Goal: Transaction & Acquisition: Purchase product/service

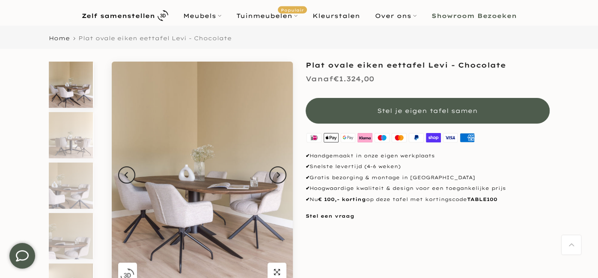
scroll to position [46, 0]
click at [275, 177] on icon "Next" at bounding box center [278, 175] width 6 height 7
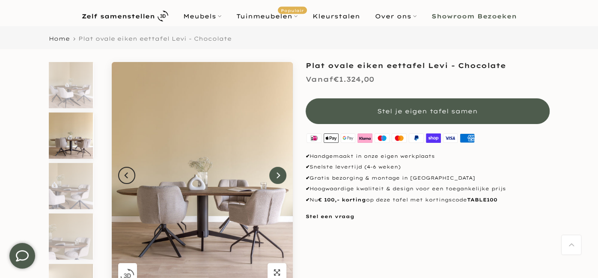
scroll to position [8, 0]
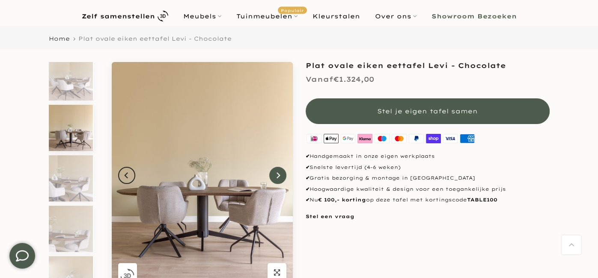
click at [274, 178] on button "Next" at bounding box center [277, 175] width 17 height 17
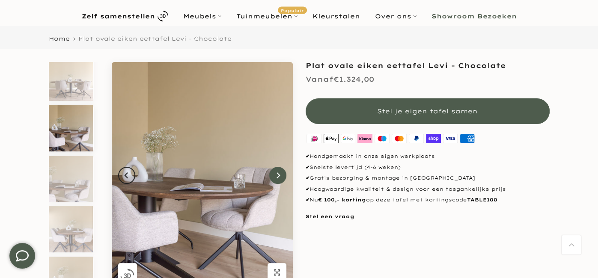
click at [274, 179] on button "Next" at bounding box center [277, 175] width 17 height 17
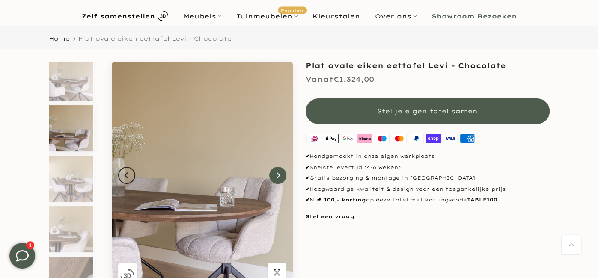
click at [273, 180] on button "Next" at bounding box center [277, 175] width 17 height 17
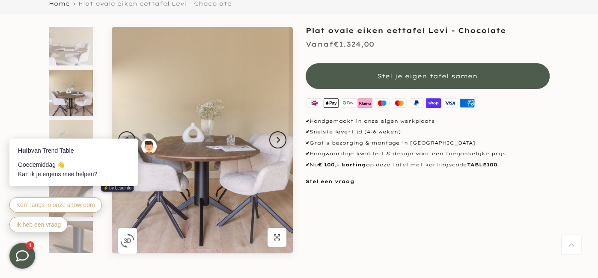
scroll to position [80, 0]
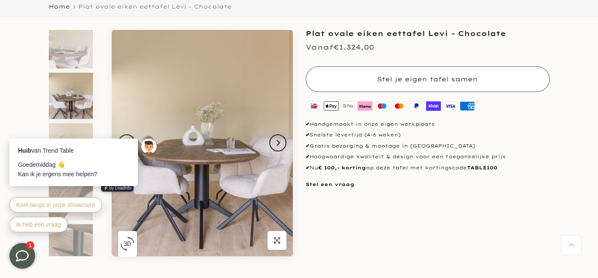
click at [408, 80] on span "Stel je eigen tafel samen" at bounding box center [427, 79] width 101 height 8
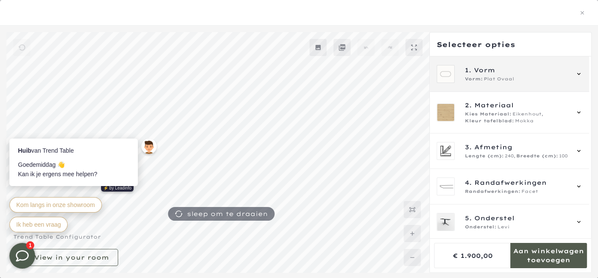
click at [582, 72] on icon at bounding box center [578, 74] width 7 height 7
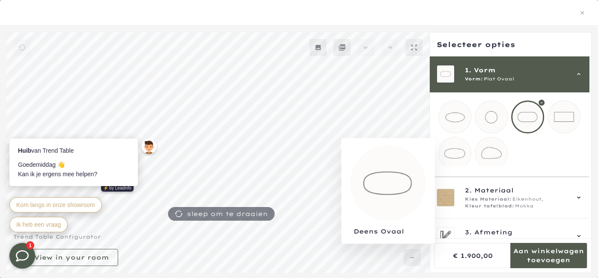
click at [451, 154] on mmq-loader at bounding box center [455, 153] width 32 height 32
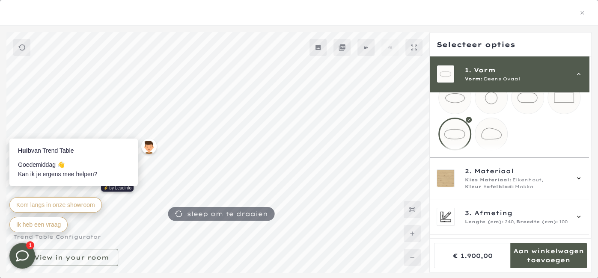
scroll to position [21, 0]
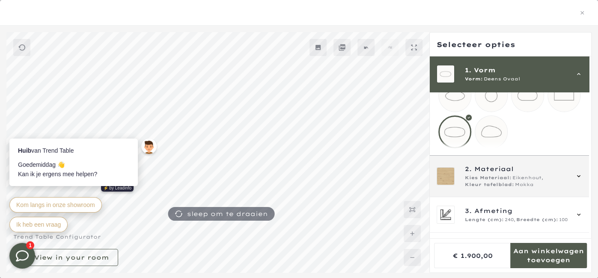
click at [551, 174] on span "2. Materiaal" at bounding box center [517, 168] width 104 height 9
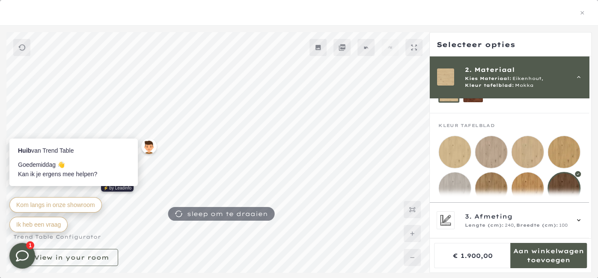
scroll to position [95, 0]
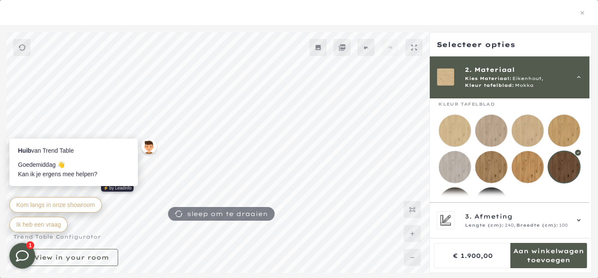
click at [486, 130] on mmq-loader at bounding box center [491, 131] width 32 height 32
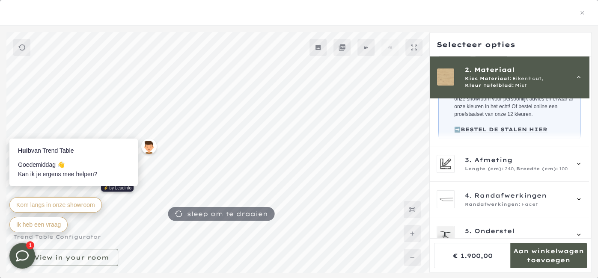
scroll to position [260, 0]
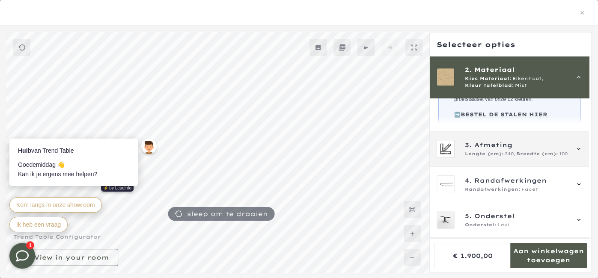
click at [512, 158] on span "240," at bounding box center [510, 154] width 11 height 7
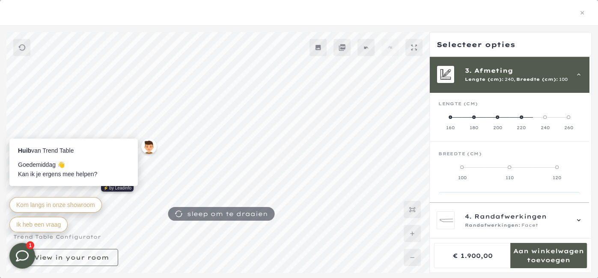
scroll to position [76, 0]
drag, startPoint x: 548, startPoint y: 116, endPoint x: 459, endPoint y: 119, distance: 90.0
click at [459, 119] on mmq-radio-scale at bounding box center [509, 122] width 142 height 17
click at [450, 117] on span at bounding box center [450, 117] width 3 height 3
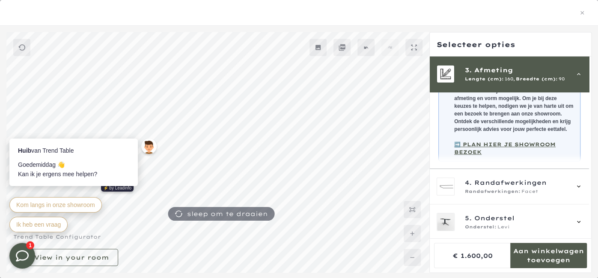
scroll to position [219, 0]
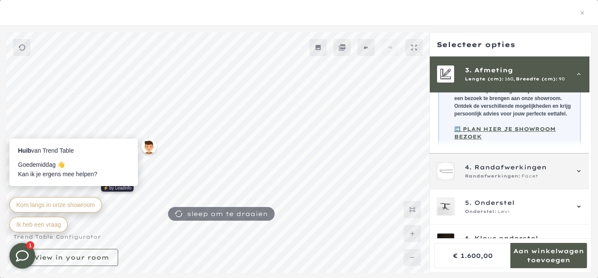
click at [523, 174] on span "Facet" at bounding box center [529, 176] width 17 height 7
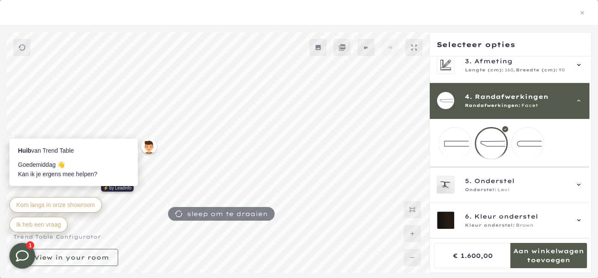
scroll to position [93, 0]
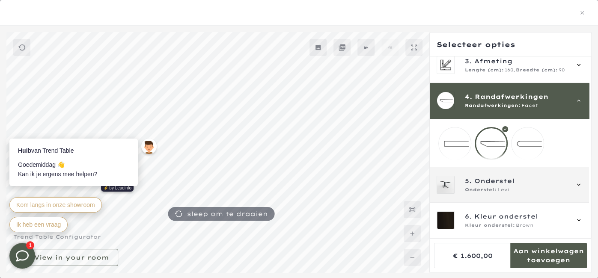
click at [509, 188] on div "Onderstel: Levi" at bounding box center [517, 190] width 104 height 7
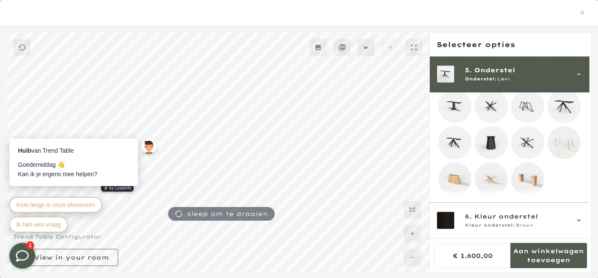
scroll to position [280, 0]
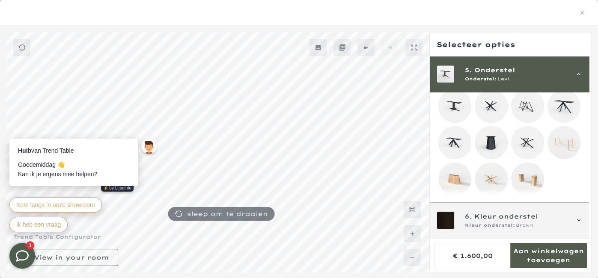
click at [554, 220] on span "6. Kleur onderstel" at bounding box center [517, 216] width 104 height 9
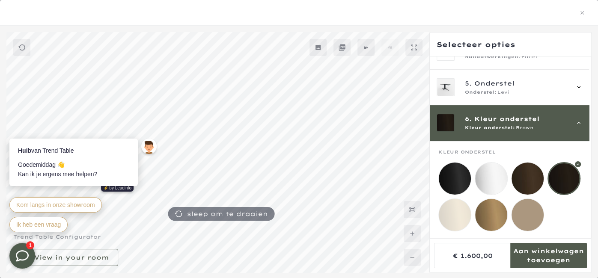
scroll to position [143, 0]
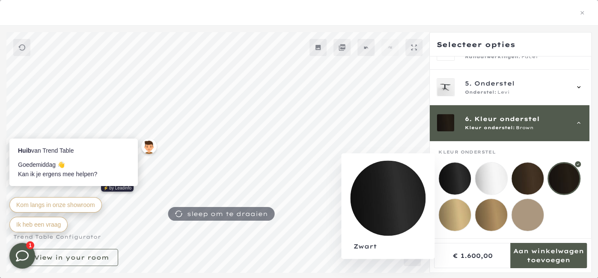
click at [452, 169] on mmq-loader at bounding box center [455, 179] width 32 height 32
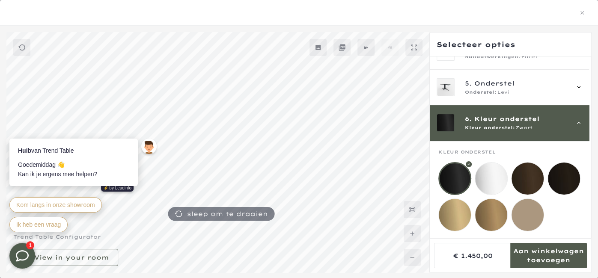
scroll to position [934, 0]
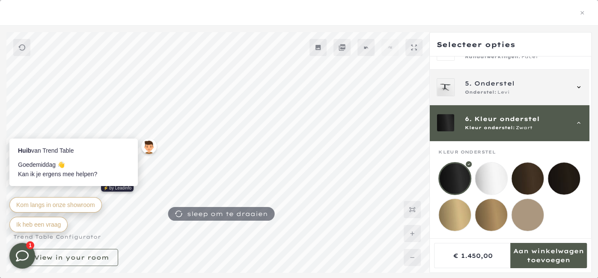
click at [482, 79] on span "Onderstel" at bounding box center [494, 83] width 40 height 9
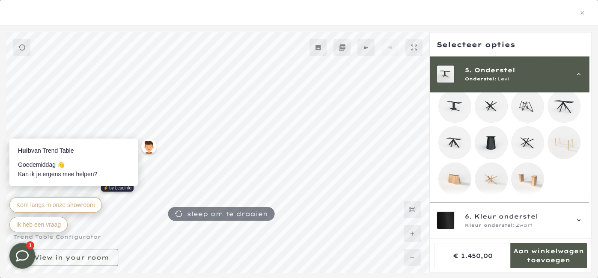
scroll to position [1027, 0]
click at [458, 176] on mmq-loader at bounding box center [455, 179] width 32 height 32
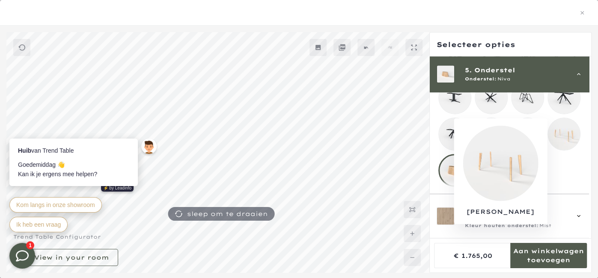
scroll to position [280, 0]
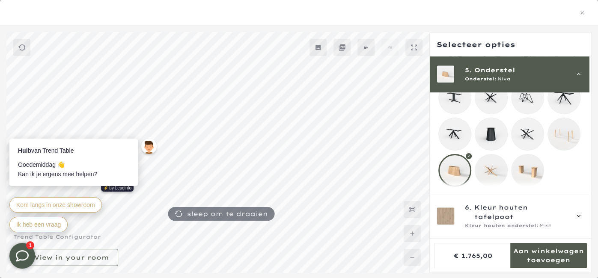
click at [491, 171] on mmq-loader at bounding box center [491, 171] width 32 height 32
click at [536, 171] on mmq-loader at bounding box center [528, 171] width 32 height 32
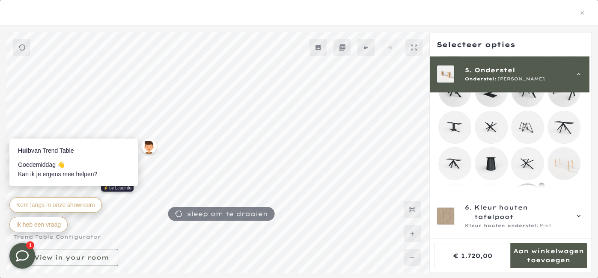
scroll to position [1027, 0]
click at [567, 128] on mmq-loader at bounding box center [564, 127] width 32 height 32
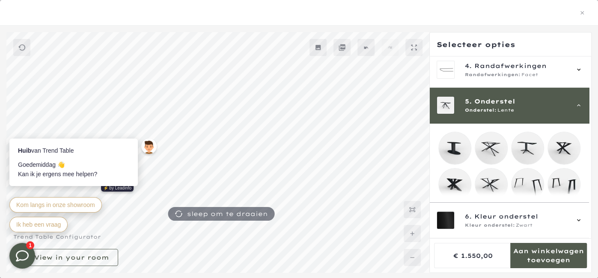
scroll to position [1025, 0]
click at [496, 146] on mmq-loader at bounding box center [491, 148] width 32 height 32
click at [527, 147] on mmq-loader at bounding box center [528, 148] width 32 height 32
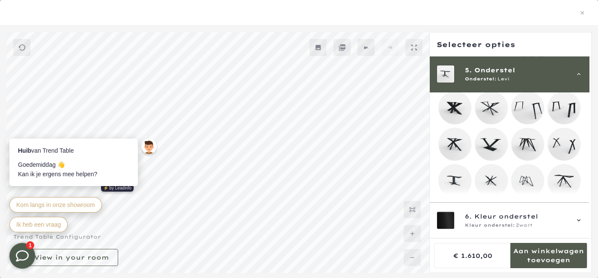
scroll to position [1027, 0]
click at [582, 12] on icon "button" at bounding box center [582, 12] width 3 height 3
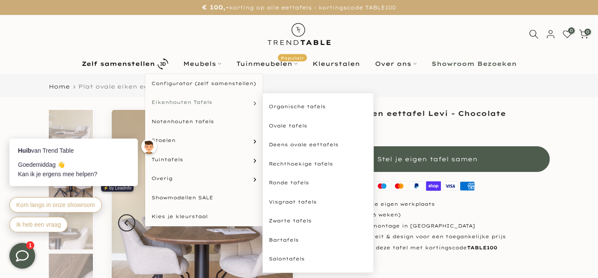
click at [185, 101] on span "Eikenhouten Tafels" at bounding box center [182, 102] width 61 height 7
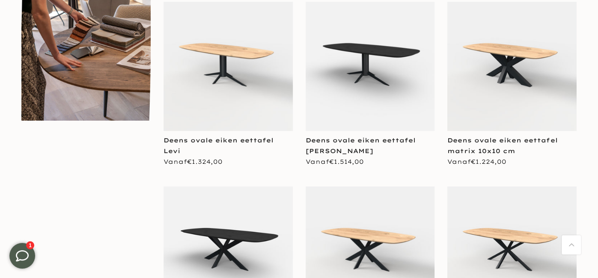
scroll to position [589, 0]
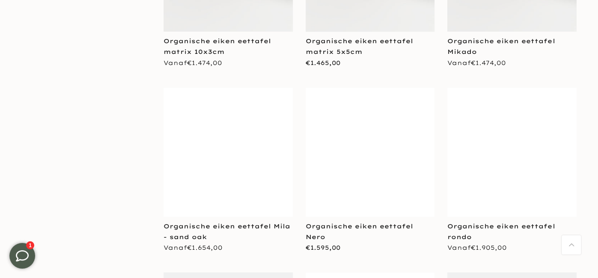
scroll to position [2731, 0]
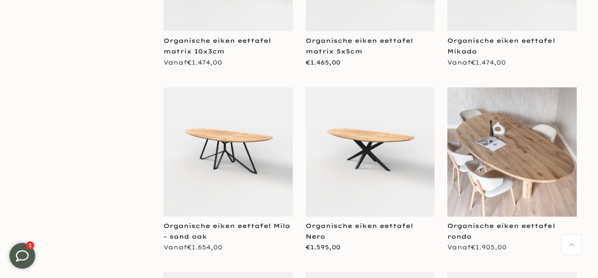
click at [220, 135] on img at bounding box center [228, 151] width 129 height 129
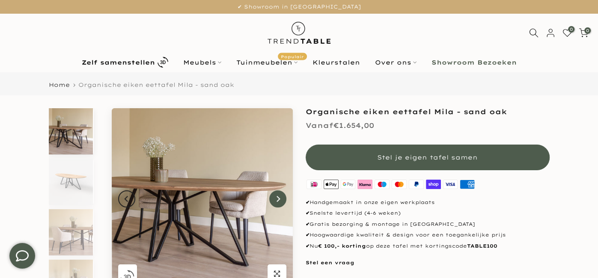
click at [280, 200] on icon "Next" at bounding box center [278, 199] width 6 height 7
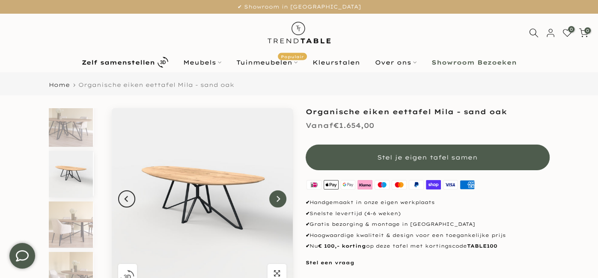
click at [279, 200] on icon "Next" at bounding box center [278, 199] width 6 height 7
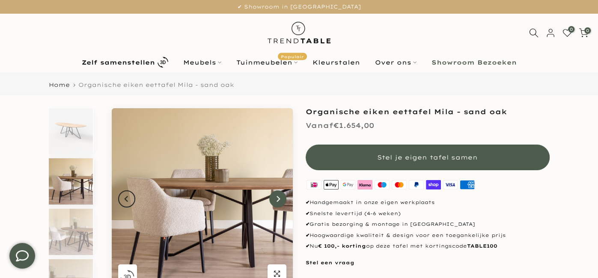
scroll to position [58, 0]
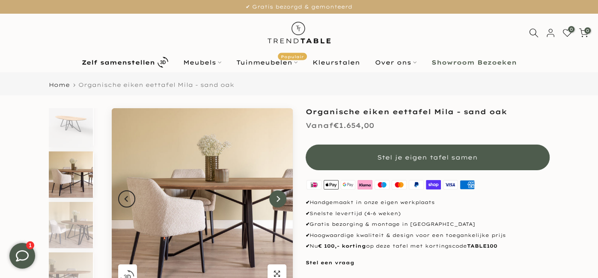
click at [279, 200] on icon "Next" at bounding box center [278, 199] width 6 height 7
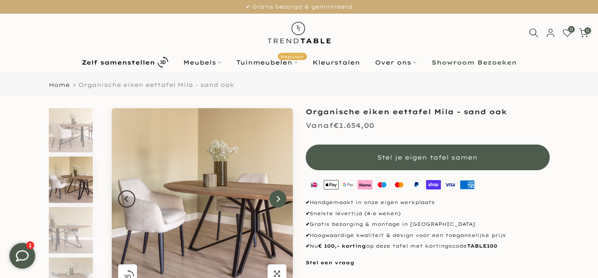
scroll to position [108, 0]
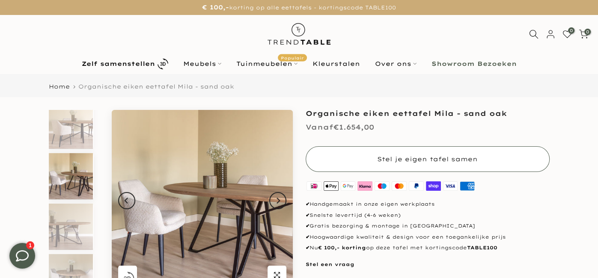
click at [415, 160] on span "Stel je eigen tafel samen" at bounding box center [427, 159] width 101 height 8
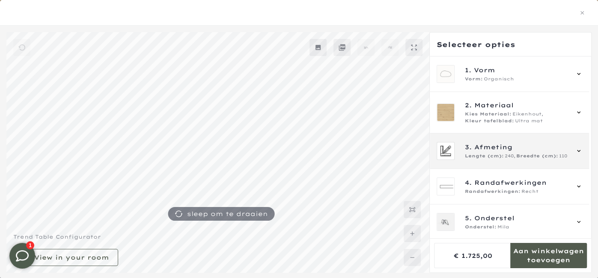
click at [485, 153] on span "Lengte (cm):" at bounding box center [484, 156] width 39 height 7
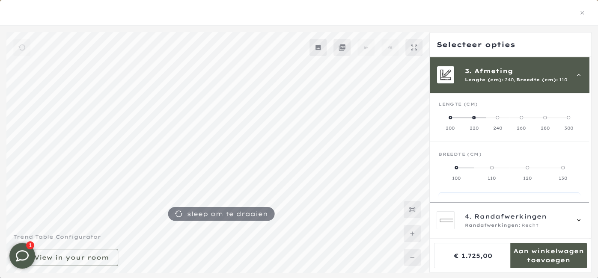
scroll to position [76, 0]
click at [582, 11] on icon "button" at bounding box center [582, 13] width 6 height 6
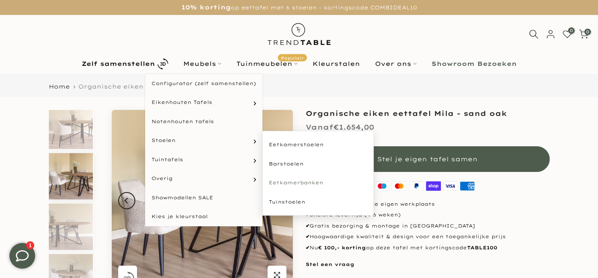
click at [289, 182] on link "Eetkamerbanken" at bounding box center [317, 182] width 111 height 19
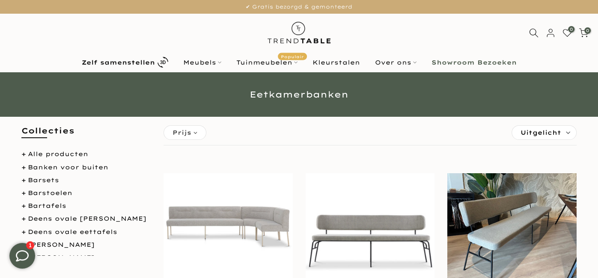
click at [456, 63] on b "Showroom Bezoeken" at bounding box center [474, 63] width 85 height 6
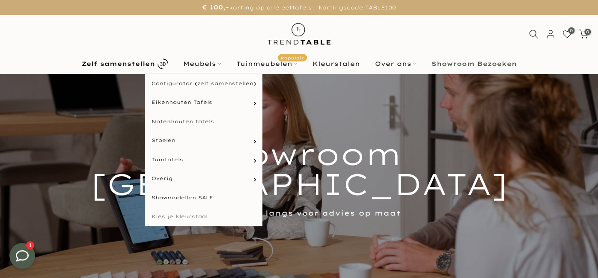
click at [181, 217] on link "Kies je kleurstaal" at bounding box center [203, 216] width 117 height 19
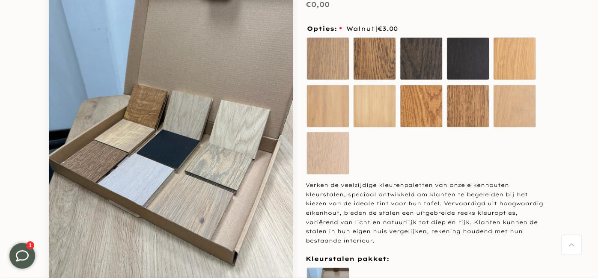
scroll to position [86, 0]
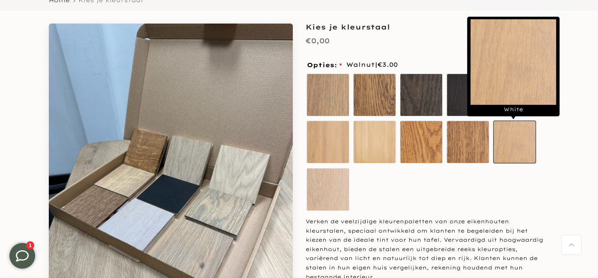
click at [512, 136] on label "White" at bounding box center [514, 142] width 43 height 43
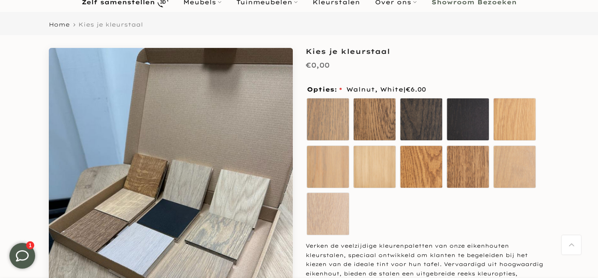
scroll to position [0, 0]
